Goal: Entertainment & Leisure: Browse casually

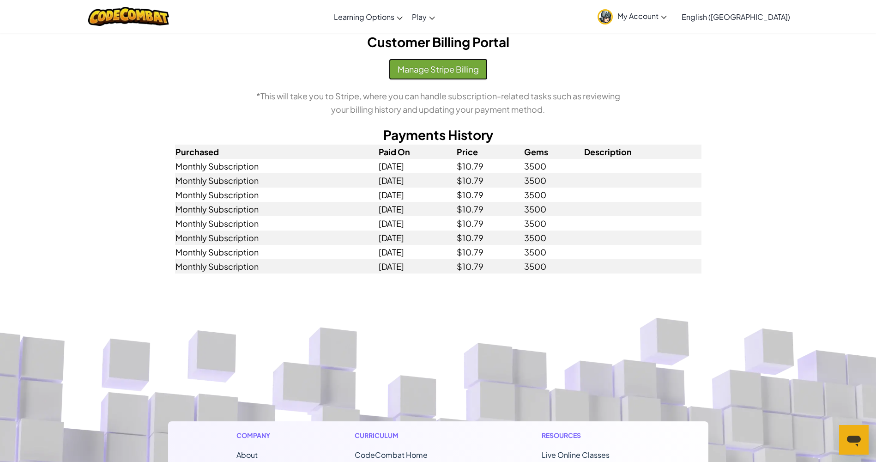
click at [425, 69] on button "Manage Stripe Billing" at bounding box center [438, 69] width 99 height 21
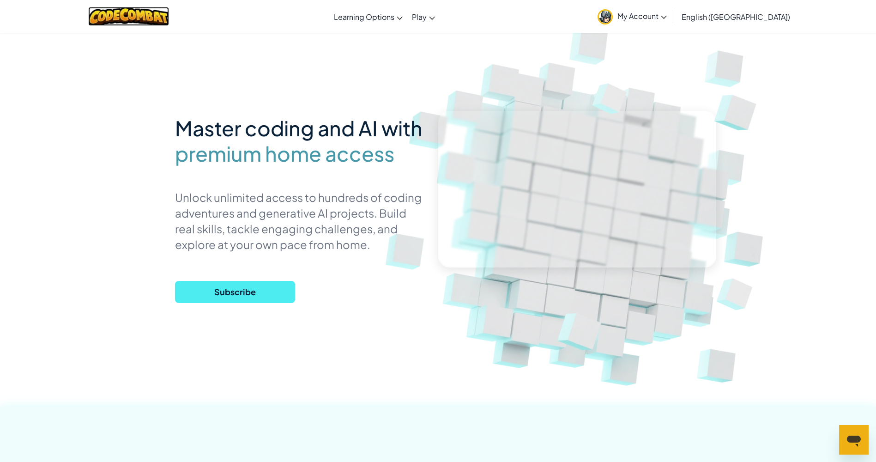
click at [142, 15] on img at bounding box center [128, 16] width 81 height 19
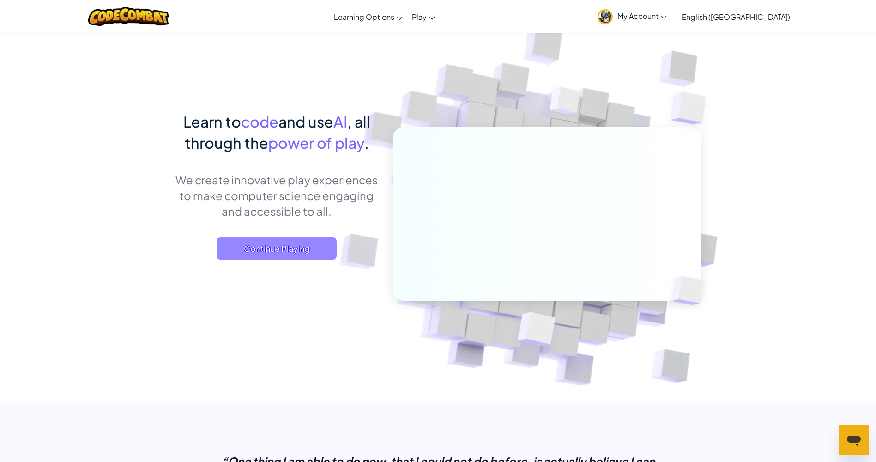
click at [248, 249] on span "Continue Playing" at bounding box center [277, 248] width 120 height 22
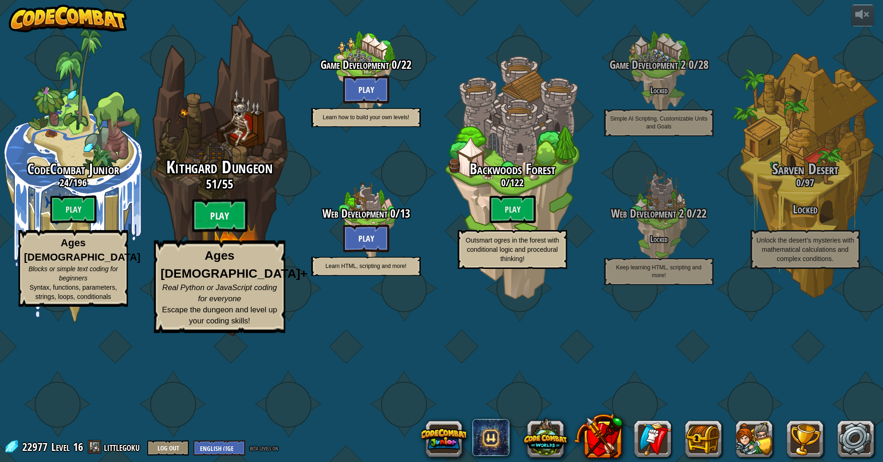
click at [212, 232] on btn "Play" at bounding box center [219, 215] width 55 height 33
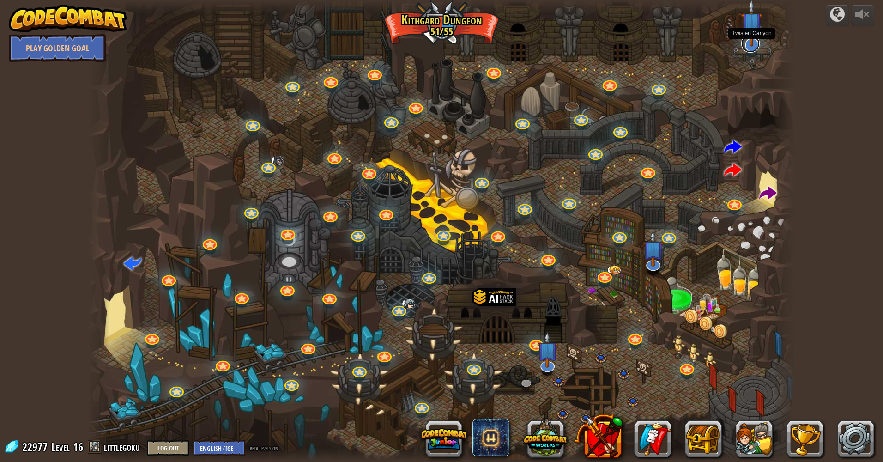
click at [751, 46] on link at bounding box center [751, 43] width 18 height 18
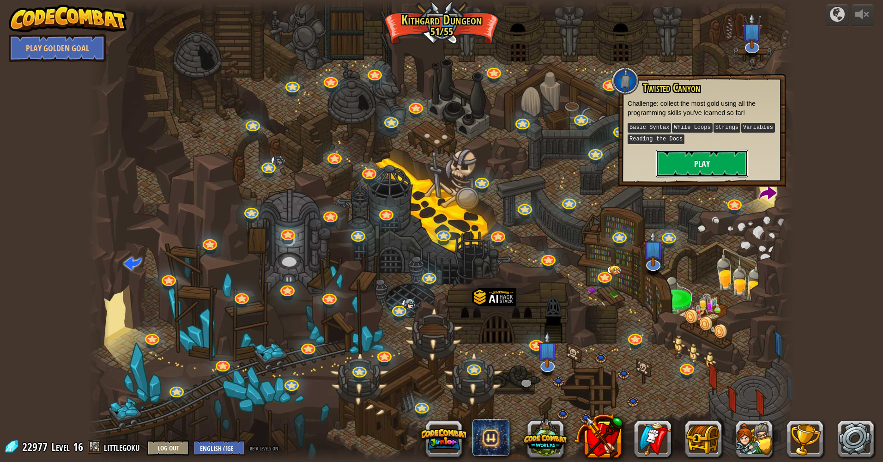
click at [687, 167] on button "Play" at bounding box center [702, 164] width 92 height 28
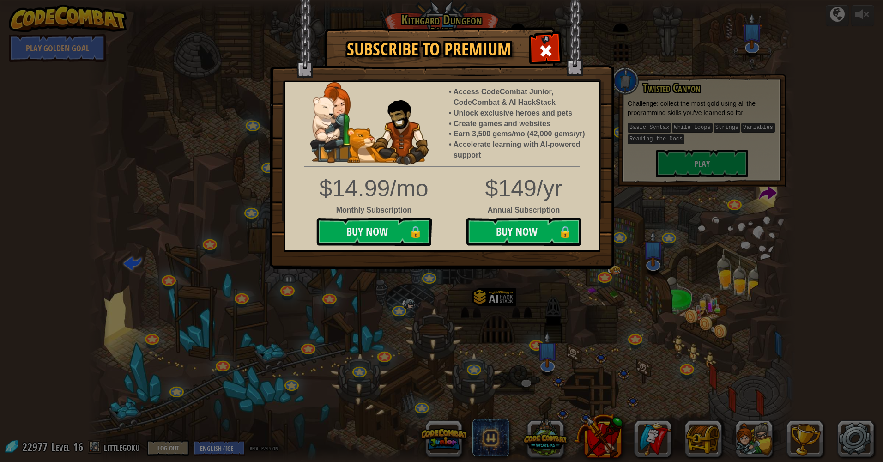
drag, startPoint x: 648, startPoint y: 44, endPoint x: 638, endPoint y: 34, distance: 14.4
click at [650, 31] on div "Subscribe to Premium Access CodeCombat Junior, CodeCombat & AI HackStack Unlock…" at bounding box center [441, 231] width 883 height 462
click at [548, 47] on span at bounding box center [546, 50] width 15 height 15
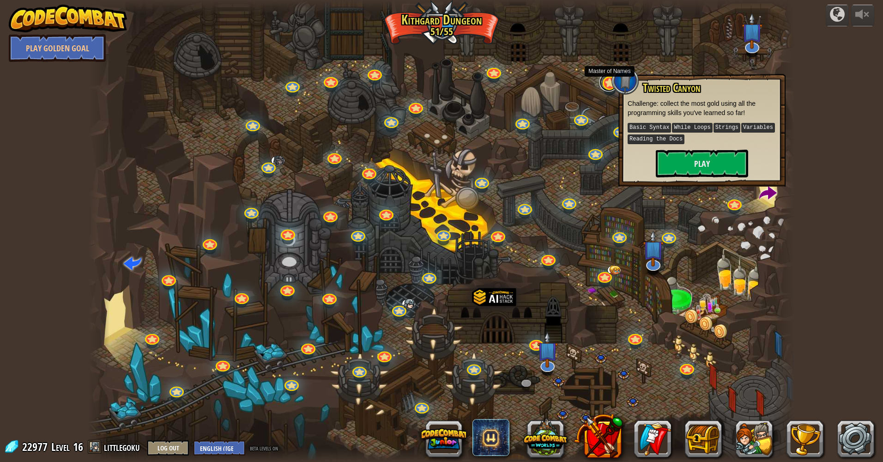
click at [605, 86] on link at bounding box center [609, 82] width 18 height 18
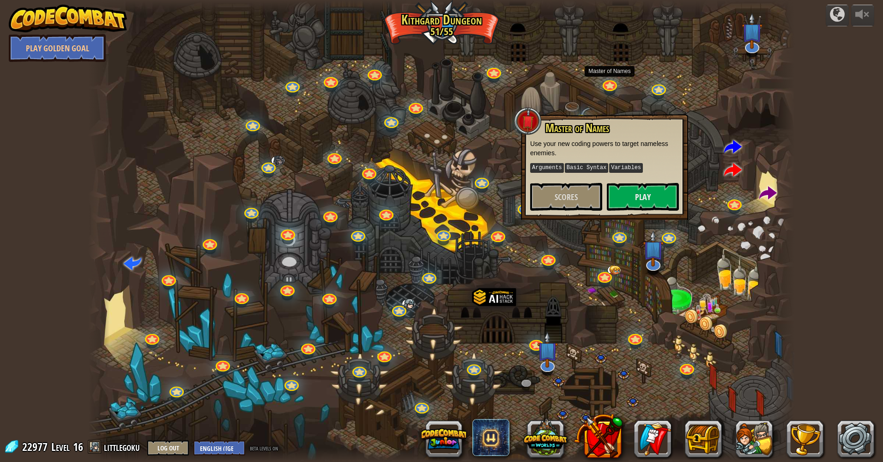
click at [444, 24] on div at bounding box center [441, 231] width 707 height 462
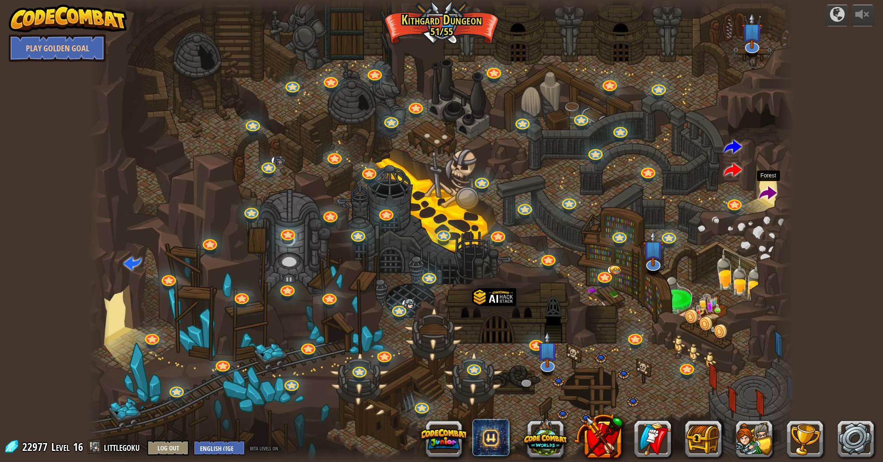
click at [773, 188] on span at bounding box center [769, 194] width 18 height 18
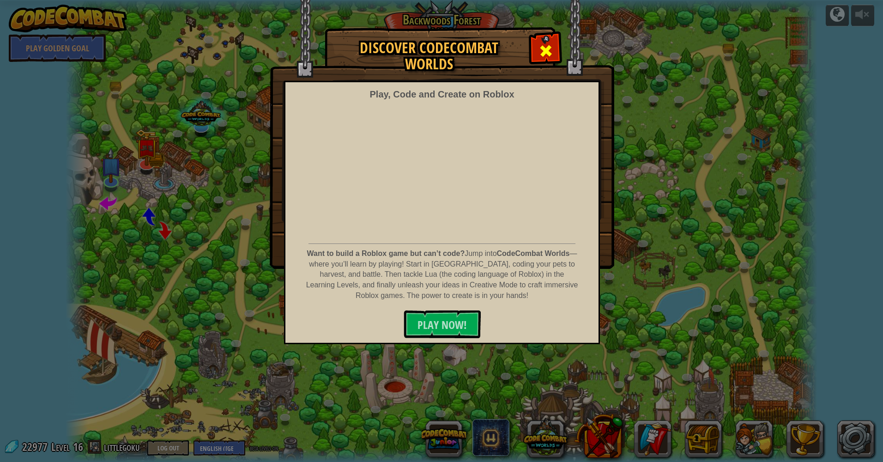
click at [552, 49] on span at bounding box center [546, 50] width 15 height 15
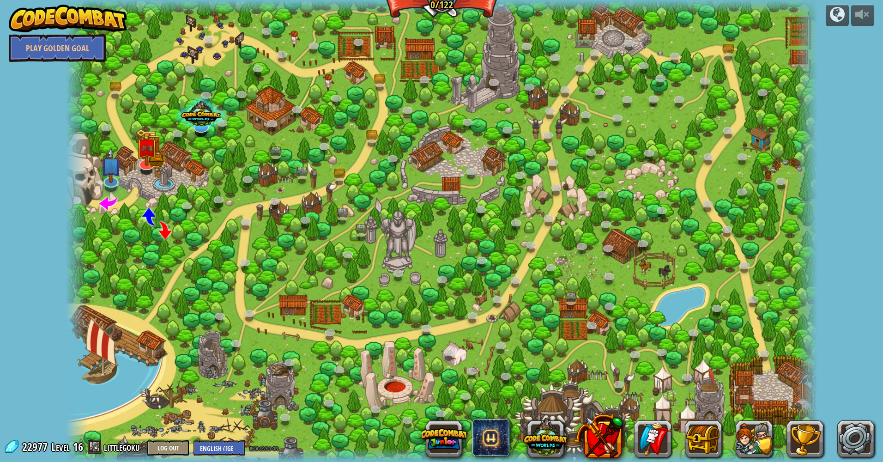
click at [91, 20] on img at bounding box center [68, 19] width 118 height 28
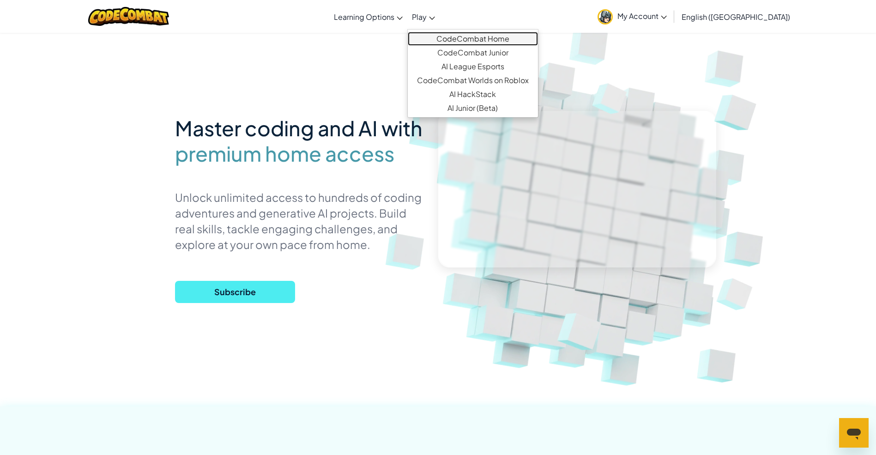
click at [480, 41] on link "CodeCombat Home" at bounding box center [473, 39] width 130 height 14
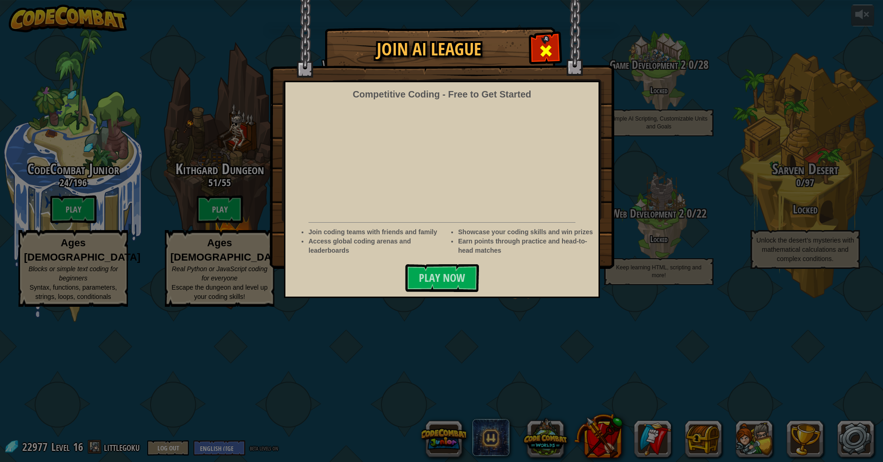
click at [546, 45] on span at bounding box center [546, 50] width 15 height 15
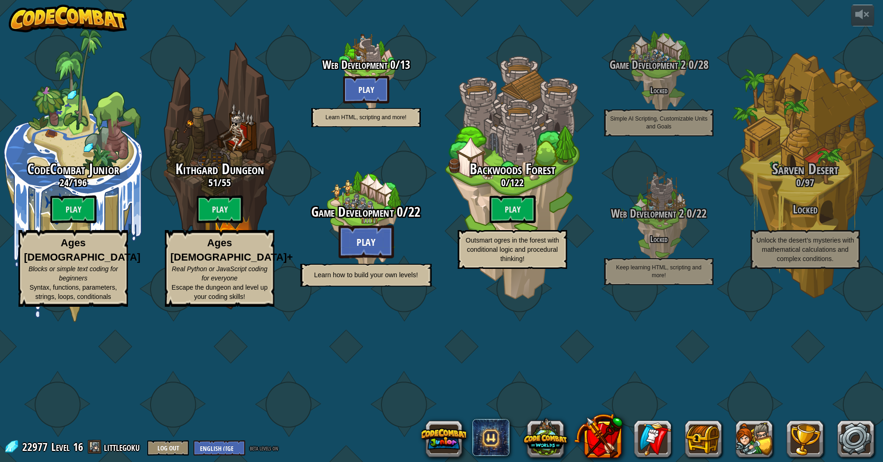
click at [364, 258] on btn "Play" at bounding box center [366, 241] width 55 height 33
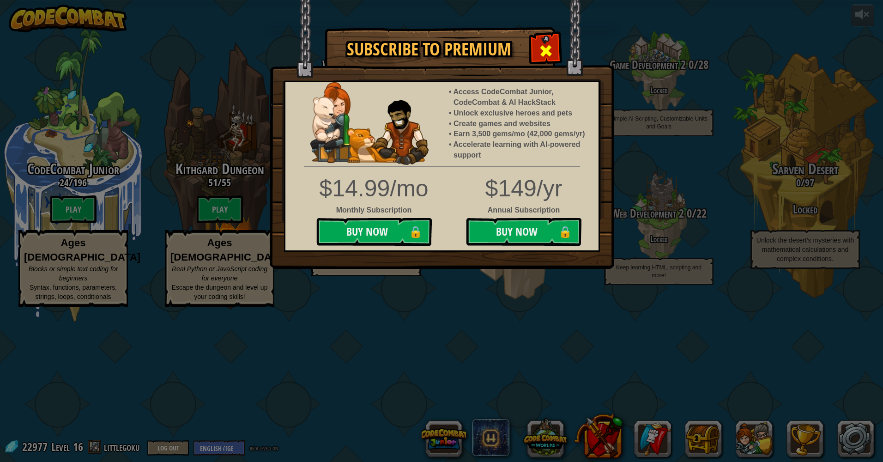
click at [545, 52] on span at bounding box center [546, 50] width 15 height 15
